Goal: Navigation & Orientation: Find specific page/section

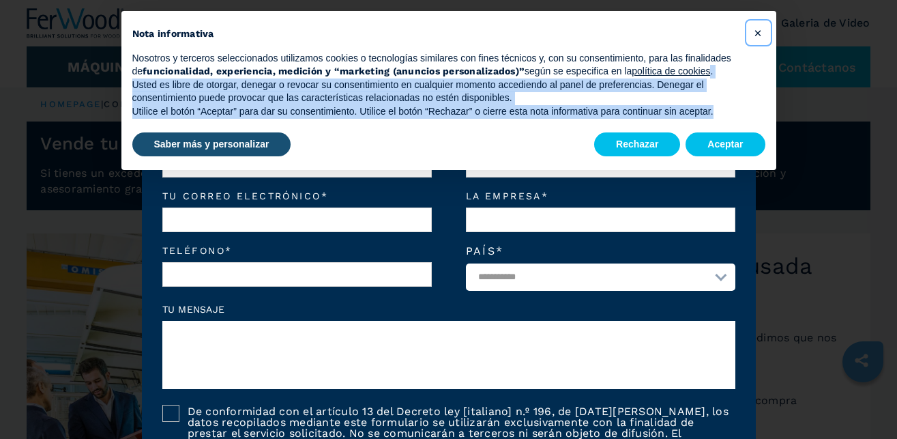
click at [756, 31] on span "×" at bounding box center [758, 33] width 8 height 16
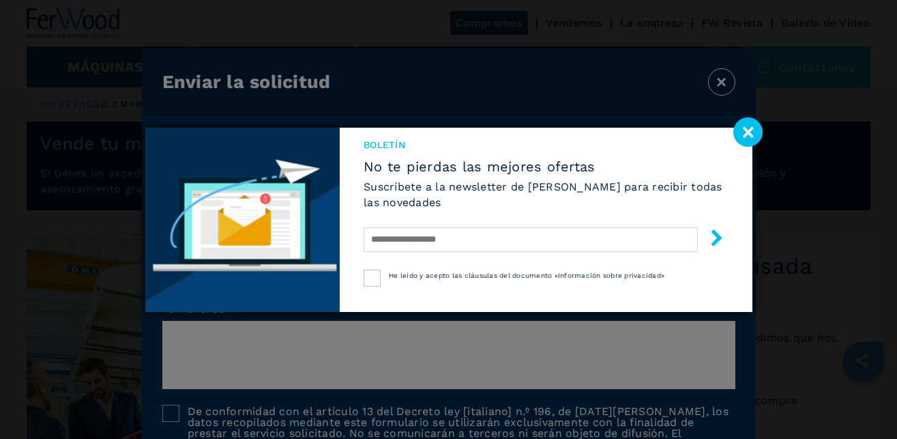
click at [715, 80] on div "Boletín No te pierdas las mejores ofertas Suscríbete a la newsletter de [PERSON…" at bounding box center [448, 219] width 897 height 439
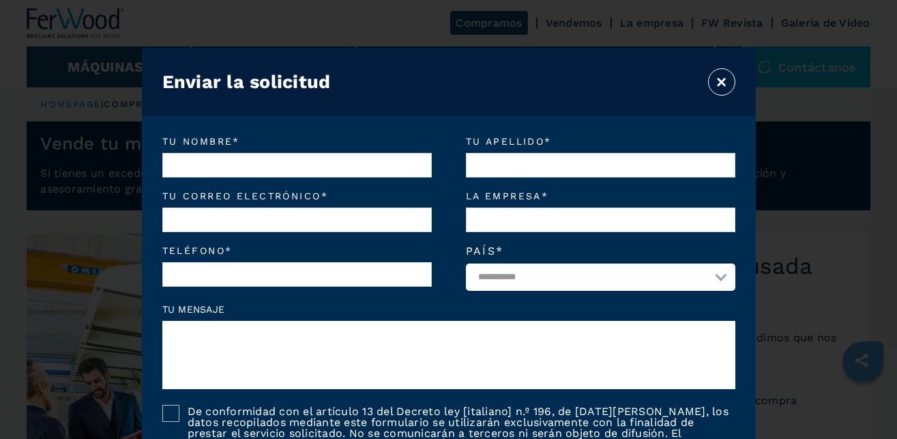
click at [720, 74] on button "×" at bounding box center [721, 81] width 27 height 27
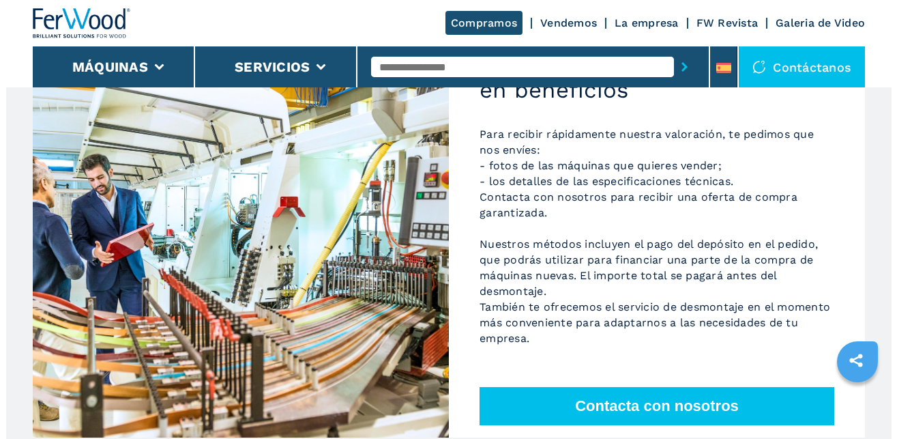
scroll to position [134, 0]
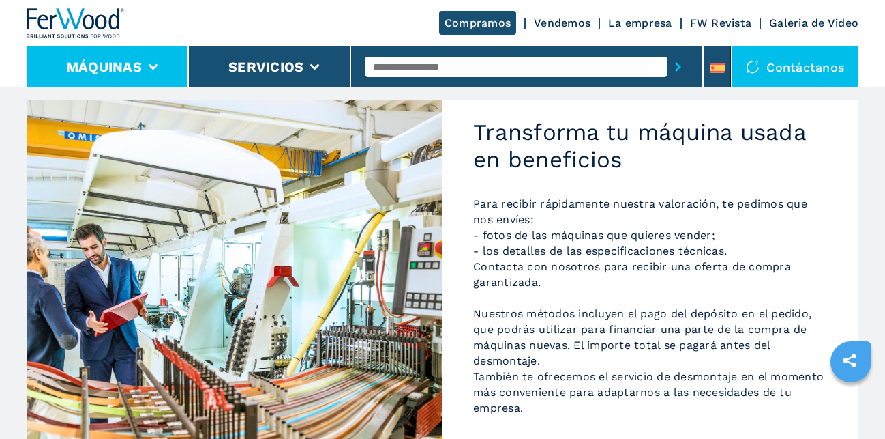
click at [89, 65] on button "Máquinas" at bounding box center [104, 67] width 76 height 16
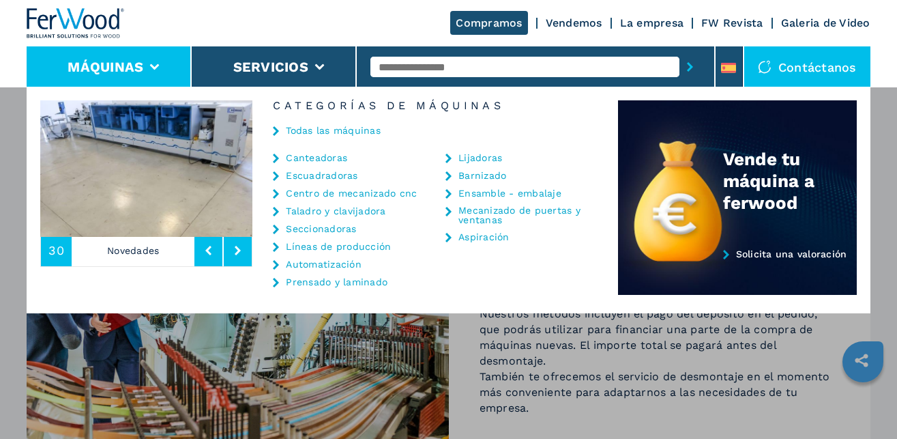
click at [339, 153] on link "Canteadoras" at bounding box center [316, 158] width 61 height 10
click at [289, 157] on link "Canteadoras" at bounding box center [316, 158] width 61 height 10
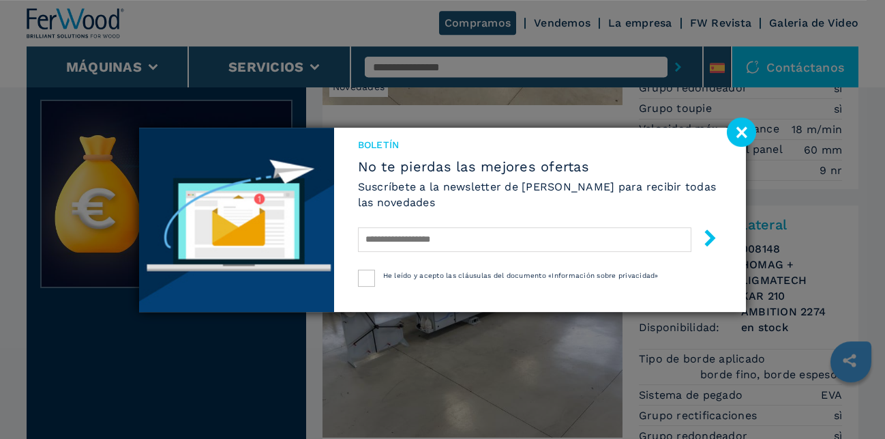
scroll to position [626, 0]
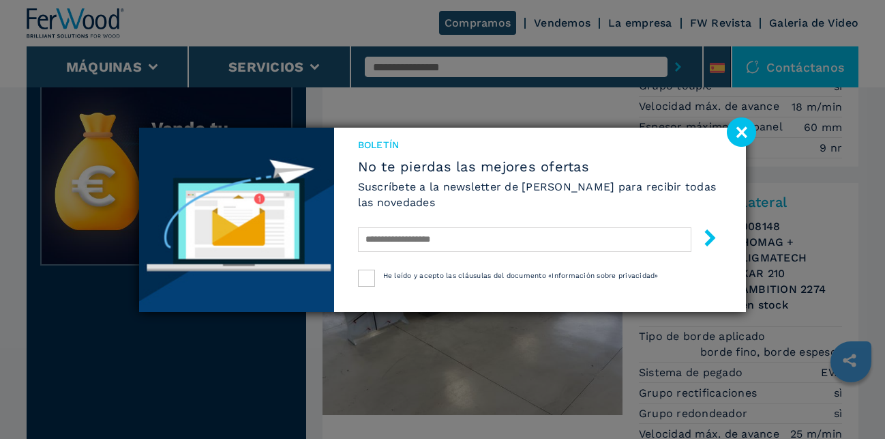
click at [741, 121] on image at bounding box center [741, 131] width 29 height 29
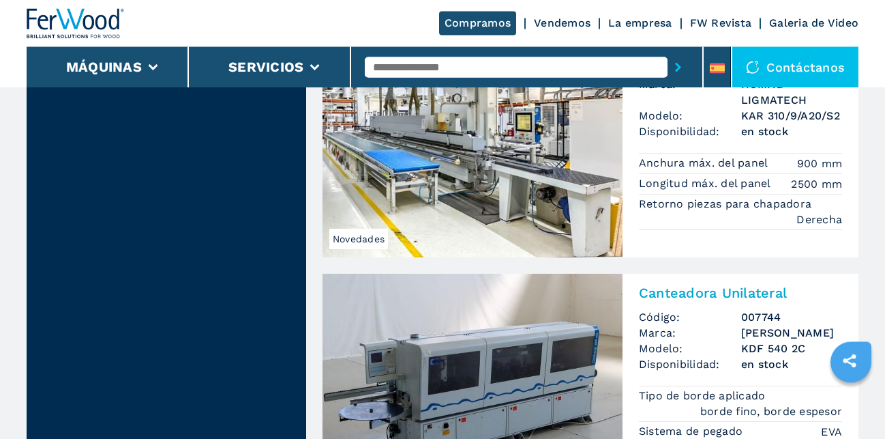
scroll to position [3478, 0]
